Goal: Task Accomplishment & Management: Use online tool/utility

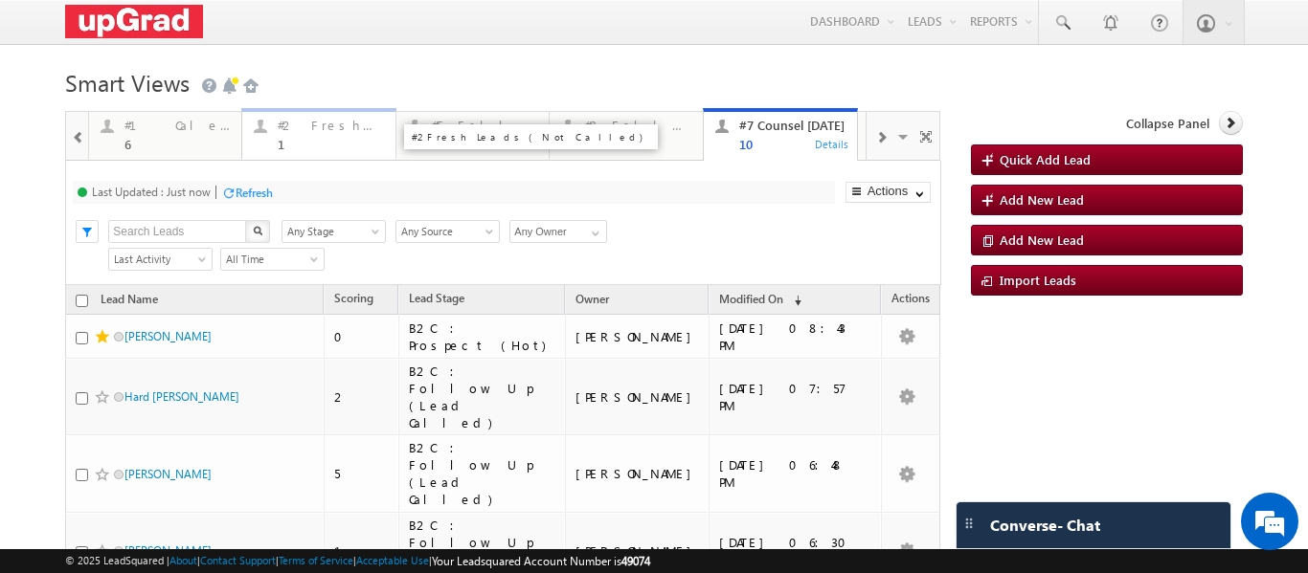
click at [295, 144] on div "1" at bounding box center [331, 144] width 106 height 14
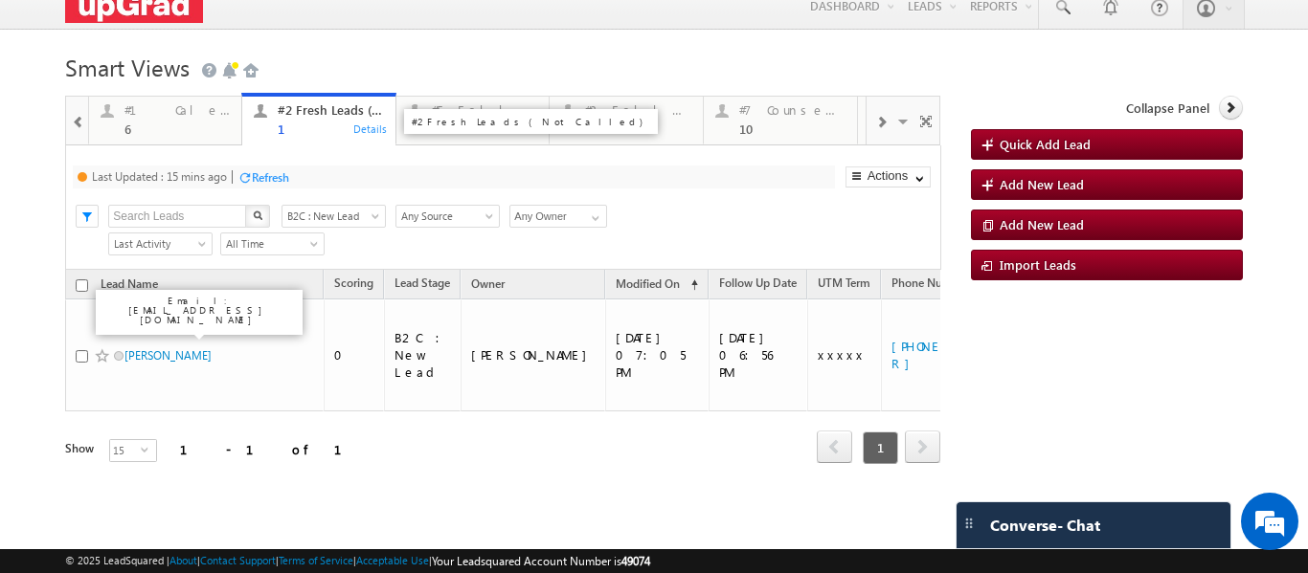
click at [291, 143] on link "#2 Fresh Leads (Not Called) 1 Details" at bounding box center [318, 120] width 155 height 54
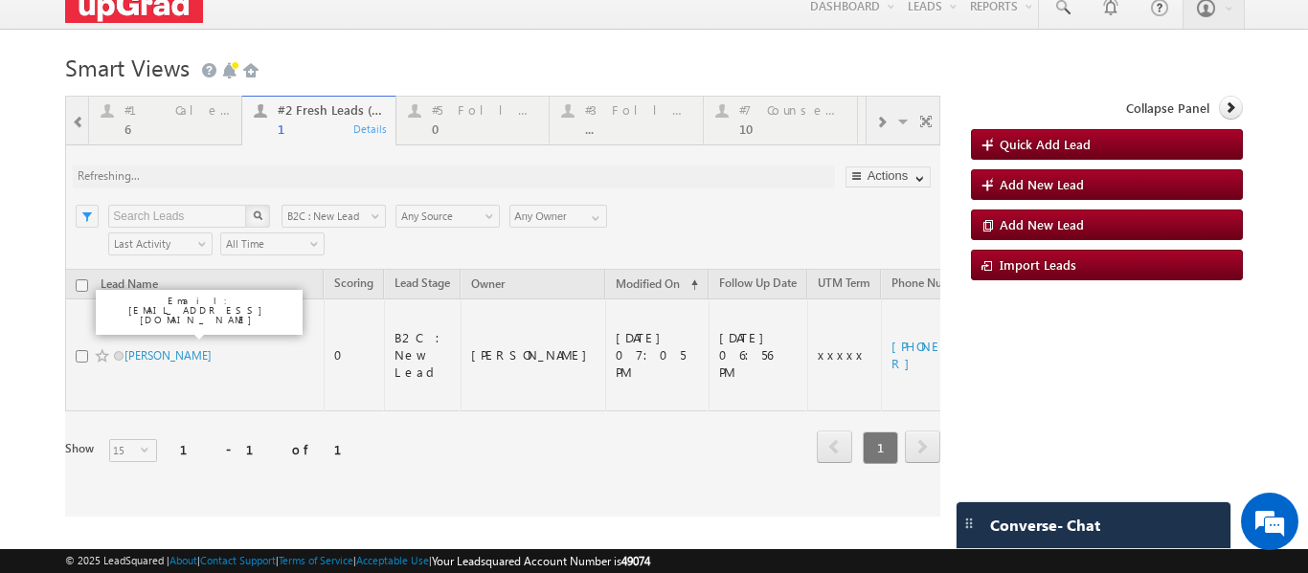
click at [130, 173] on div at bounding box center [502, 306] width 875 height 421
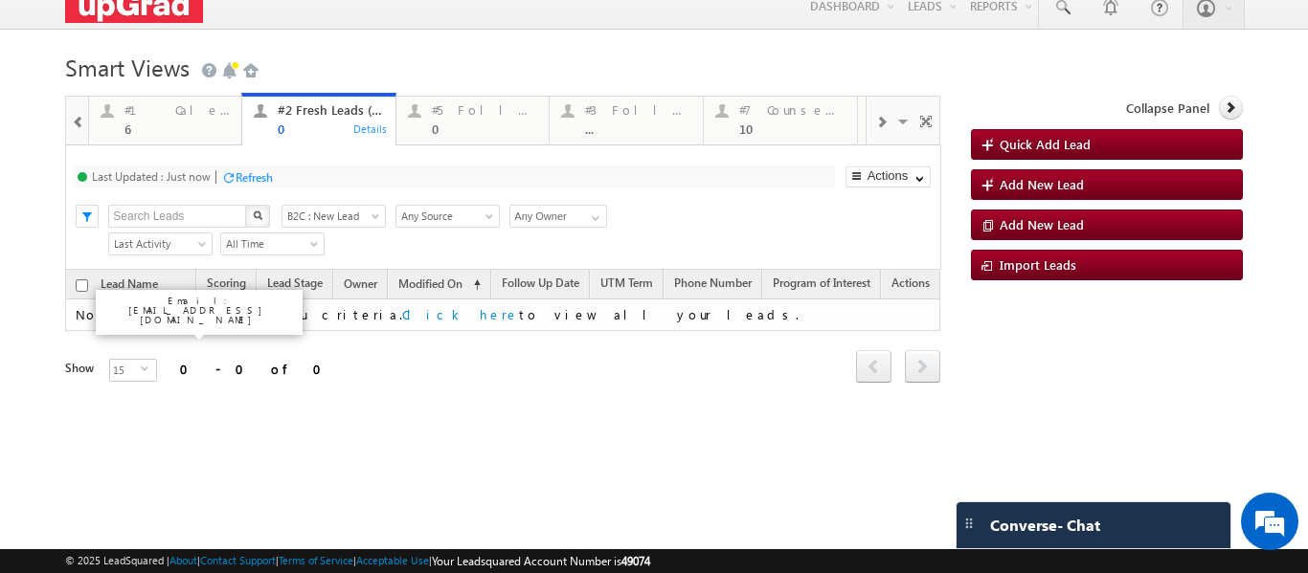
click at [242, 177] on div "Refresh" at bounding box center [253, 177] width 37 height 14
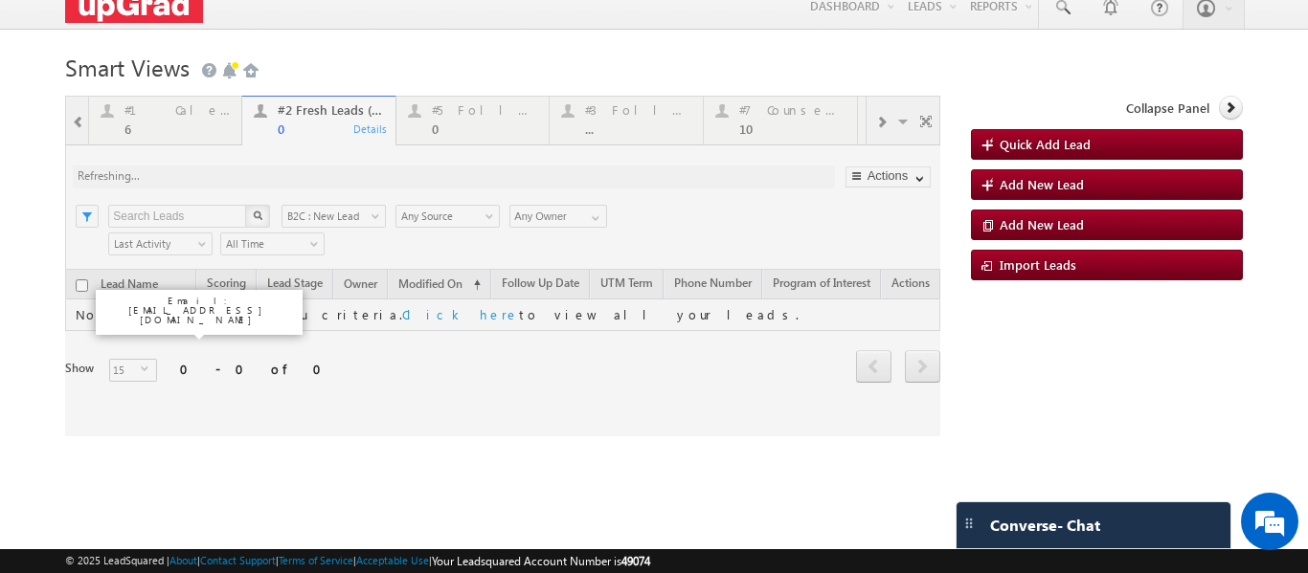
click at [302, 125] on div at bounding box center [502, 266] width 875 height 341
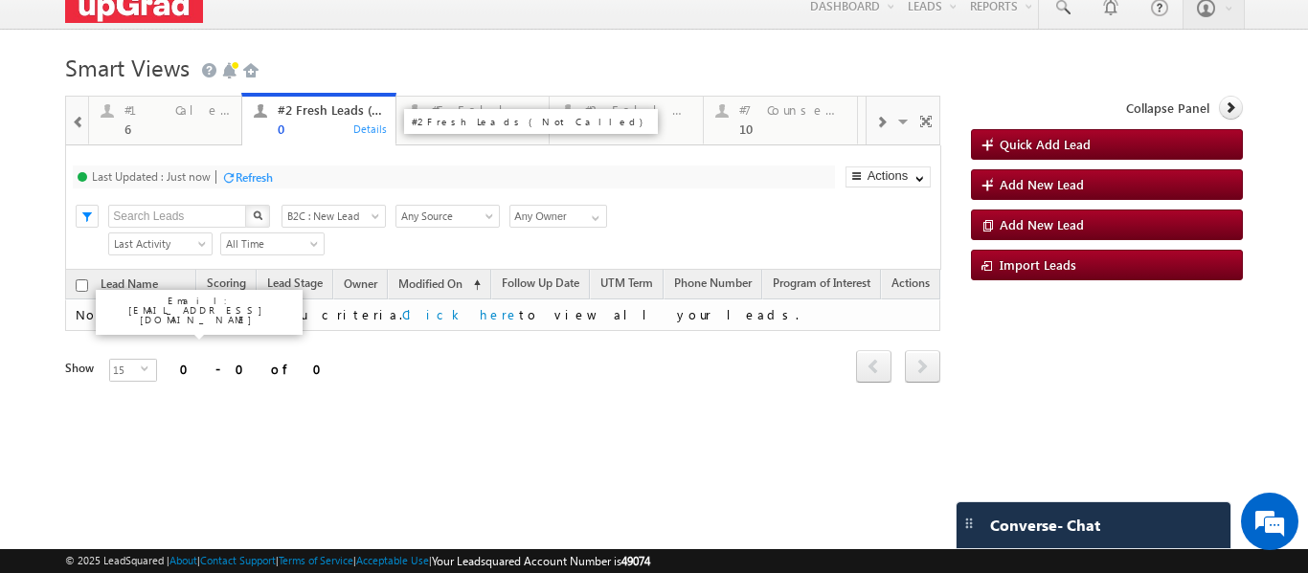
click at [301, 132] on div "0" at bounding box center [331, 129] width 106 height 14
click at [300, 131] on div "0" at bounding box center [331, 129] width 106 height 14
click at [255, 175] on div "Refresh" at bounding box center [253, 177] width 37 height 14
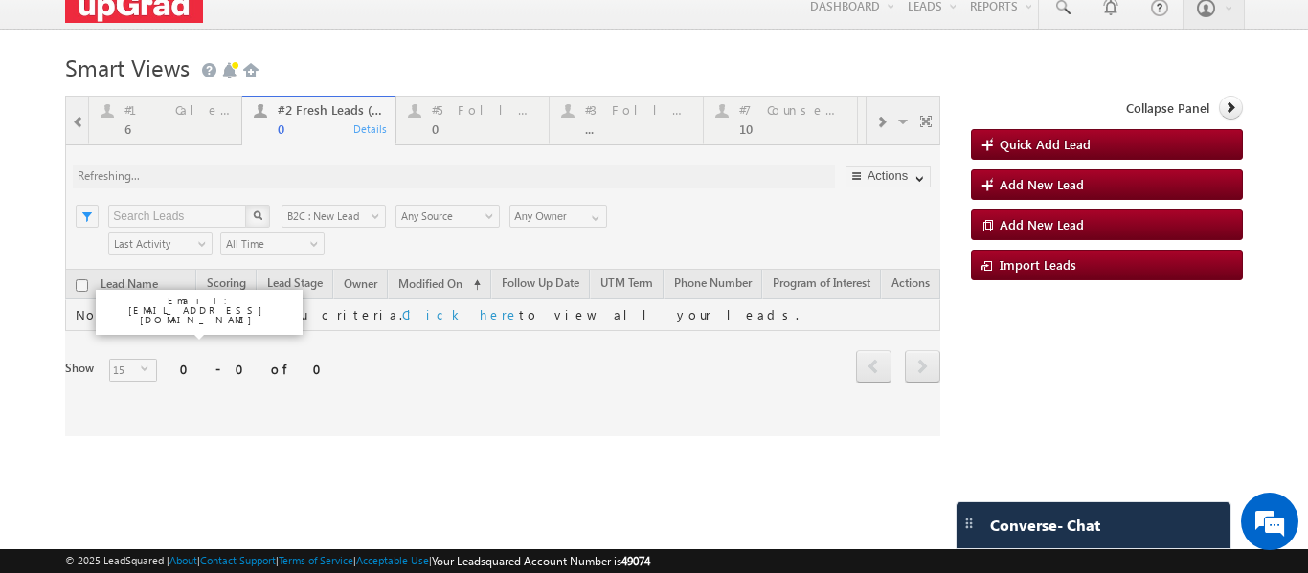
click at [164, 129] on div at bounding box center [502, 266] width 875 height 341
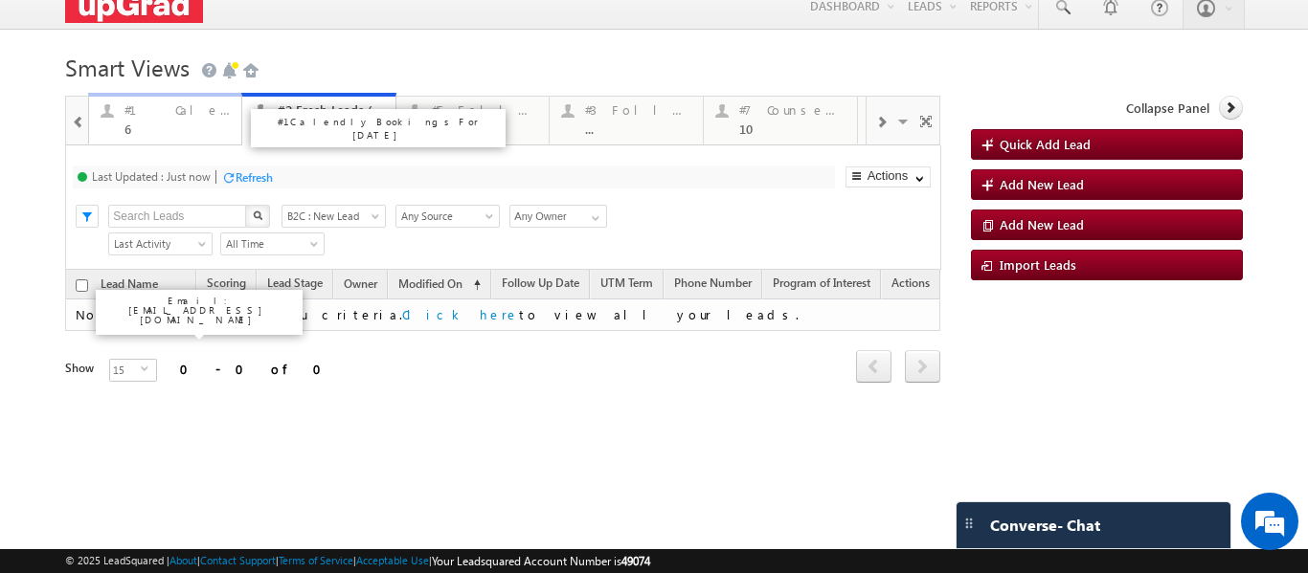
click at [184, 119] on div "#1 Calendly Bookings For [DATE] 6" at bounding box center [177, 117] width 106 height 37
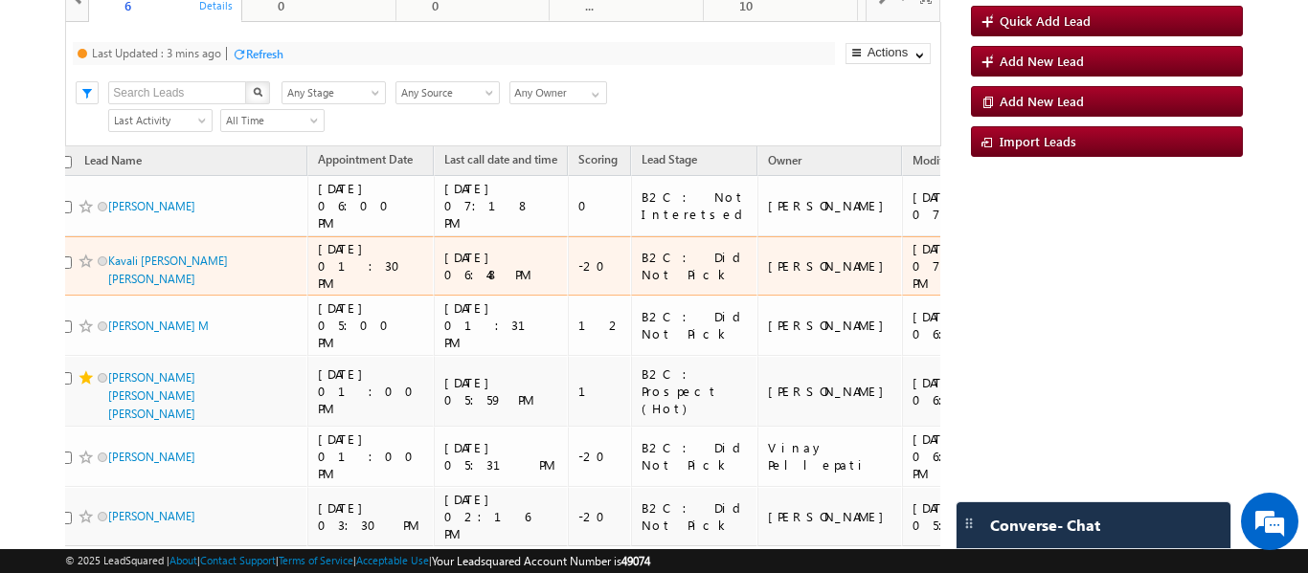
scroll to position [93, 0]
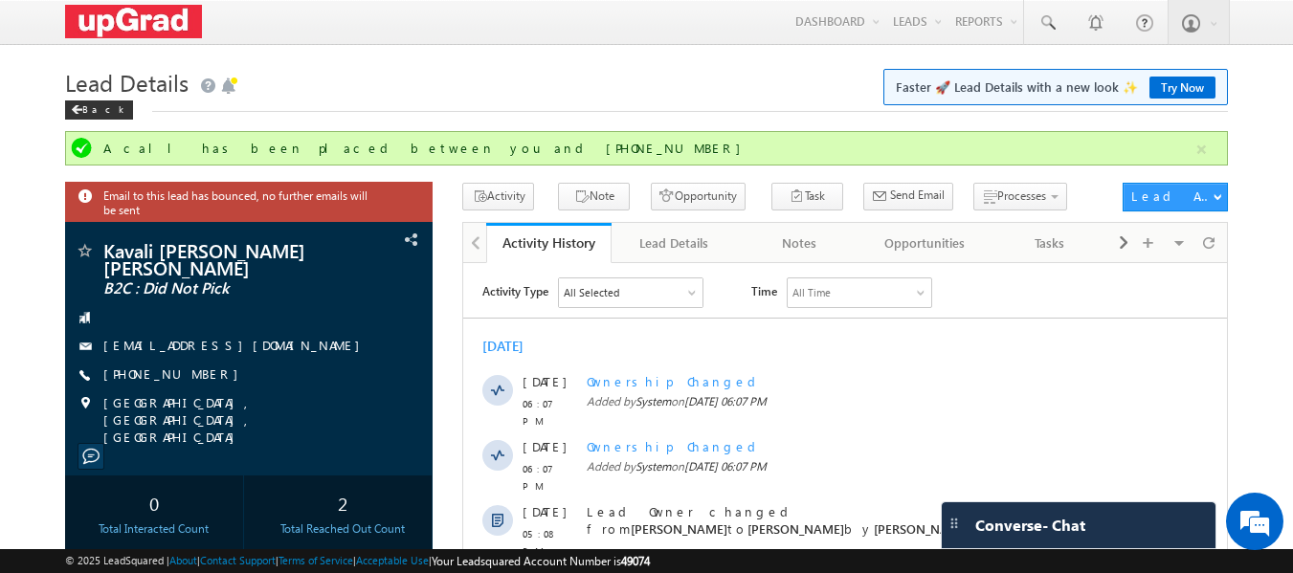
click at [464, 86] on h1 "Lead Details Faster 🚀 Lead Details with a new look ✨ Try Now" at bounding box center [647, 80] width 1164 height 37
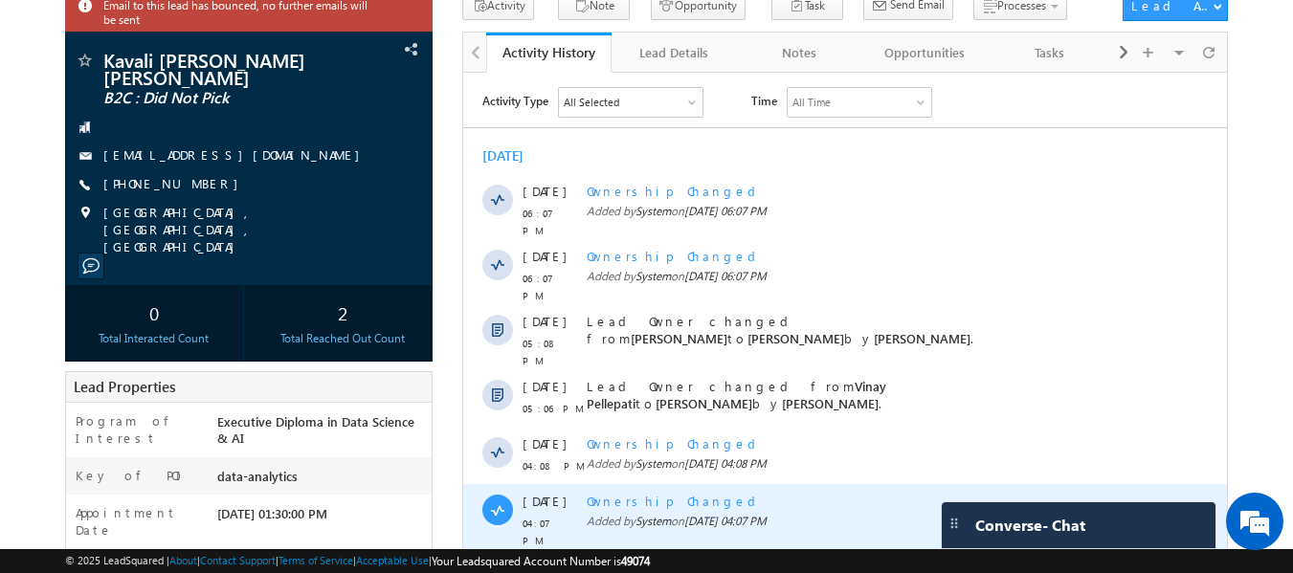
scroll to position [191, 0]
